Goal: Task Accomplishment & Management: Use online tool/utility

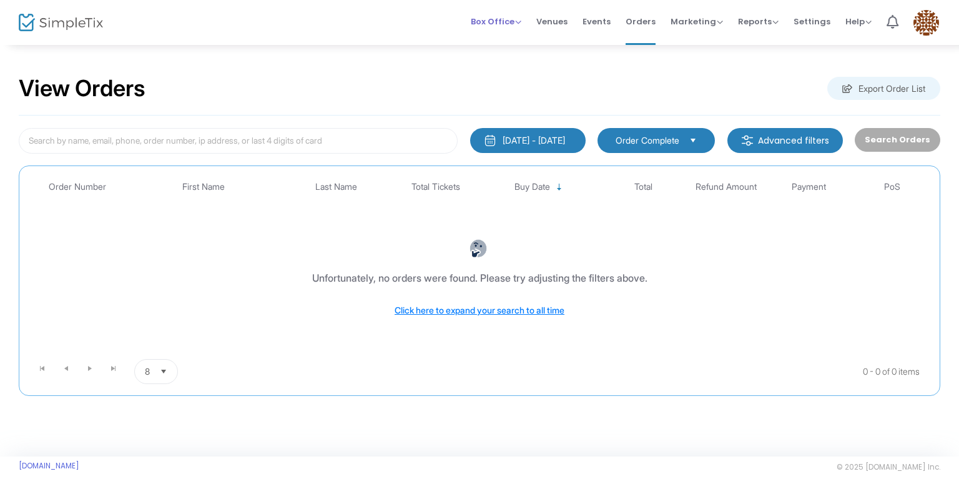
click at [510, 19] on span "Box Office" at bounding box center [496, 22] width 51 height 12
click at [517, 62] on li "Bookings" at bounding box center [515, 66] width 89 height 24
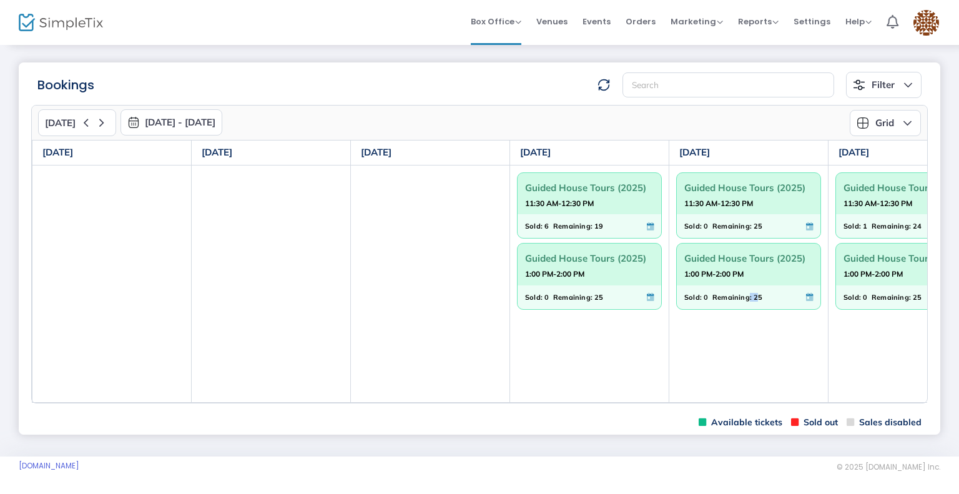
drag, startPoint x: 745, startPoint y: 400, endPoint x: 731, endPoint y: 402, distance: 14.0
click at [753, 402] on td "Guided House Tours (2025) 11:30 AM-12:30 PM Sold: 0 Remaining: 25 Guided House …" at bounding box center [749, 283] width 159 height 237
click at [690, 404] on m-panel-content "[DATE] [DATE] - [DATE] [DATE] [DATE] Su Mo Tu We Th Fr Sa 31 1 2 3 4 5 6 7 8 9 …" at bounding box center [480, 254] width 922 height 312
drag, startPoint x: 690, startPoint y: 402, endPoint x: 712, endPoint y: 402, distance: 21.9
click at [712, 402] on td "Guided House Tours (2025) 11:30 AM-12:30 PM Sold: 0 Remaining: 25 Guided House …" at bounding box center [749, 283] width 159 height 237
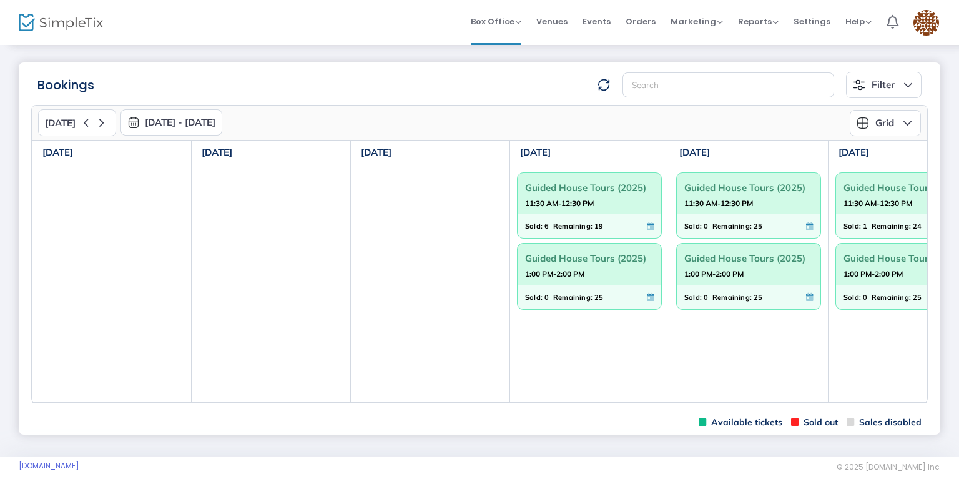
drag, startPoint x: 305, startPoint y: 401, endPoint x: 335, endPoint y: 402, distance: 30.0
click at [335, 402] on div "[DATE] [DATE] [DATE] [DATE] [DATE] [DATE] [DATE] Guided House Tours (2025) 11:3…" at bounding box center [480, 271] width 896 height 263
drag, startPoint x: 69, startPoint y: 401, endPoint x: 509, endPoint y: 422, distance: 440.9
click at [130, 402] on td at bounding box center [111, 283] width 159 height 237
drag, startPoint x: 747, startPoint y: 402, endPoint x: 766, endPoint y: 402, distance: 19.4
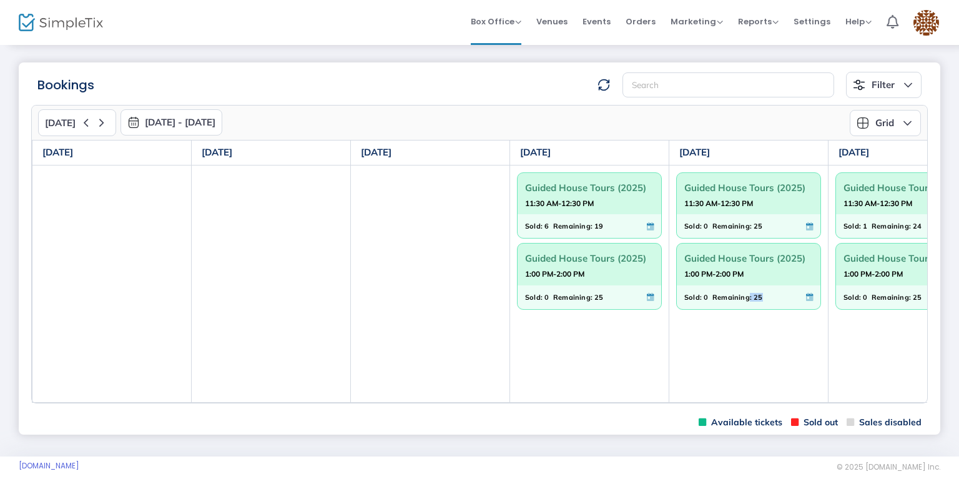
click at [766, 402] on td "Guided House Tours (2025) 11:30 AM-12:30 PM Sold: 0 Remaining: 25 Guided House …" at bounding box center [749, 283] width 159 height 237
click at [741, 404] on div "[DATE] [DATE] - [DATE] [DATE] [DATE] Su Mo Tu We Th Fr Sa 31 1 2 3 4 5 6 7 8 9 …" at bounding box center [479, 254] width 897 height 299
drag, startPoint x: 743, startPoint y: 422, endPoint x: 748, endPoint y: 414, distance: 10.1
click at [745, 422] on span "Available tickets" at bounding box center [741, 423] width 84 height 12
drag, startPoint x: 748, startPoint y: 402, endPoint x: 781, endPoint y: 402, distance: 33.1
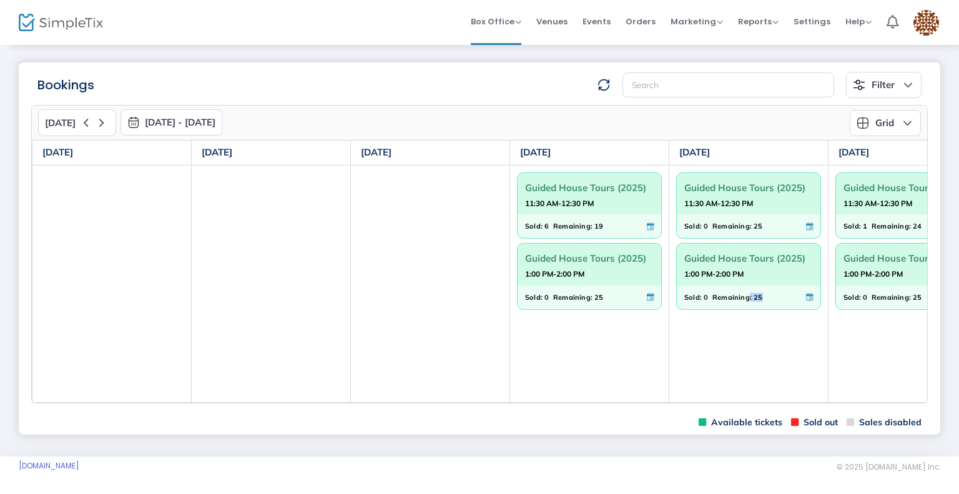
click at [781, 402] on td "Guided House Tours (2025) 11:30 AM-12:30 PM Sold: 0 Remaining: 25 Guided House …" at bounding box center [749, 283] width 159 height 237
click at [835, 370] on td "Guided House Tours (2025) 11:30 AM-12:30 PM Sold: 1 Remaining: 24 Guided House …" at bounding box center [908, 283] width 159 height 237
